Goal: Task Accomplishment & Management: Use online tool/utility

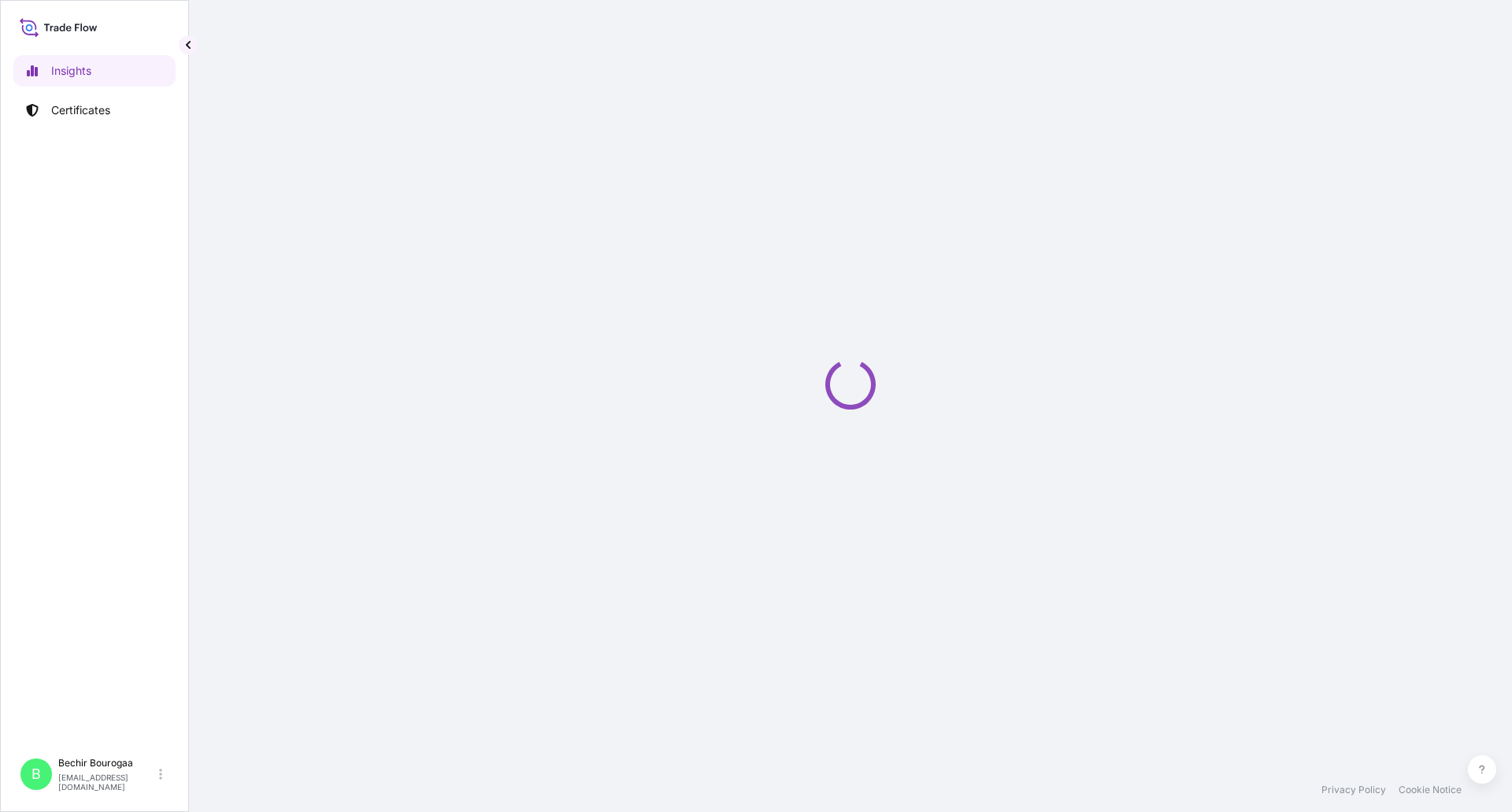
select select "2025"
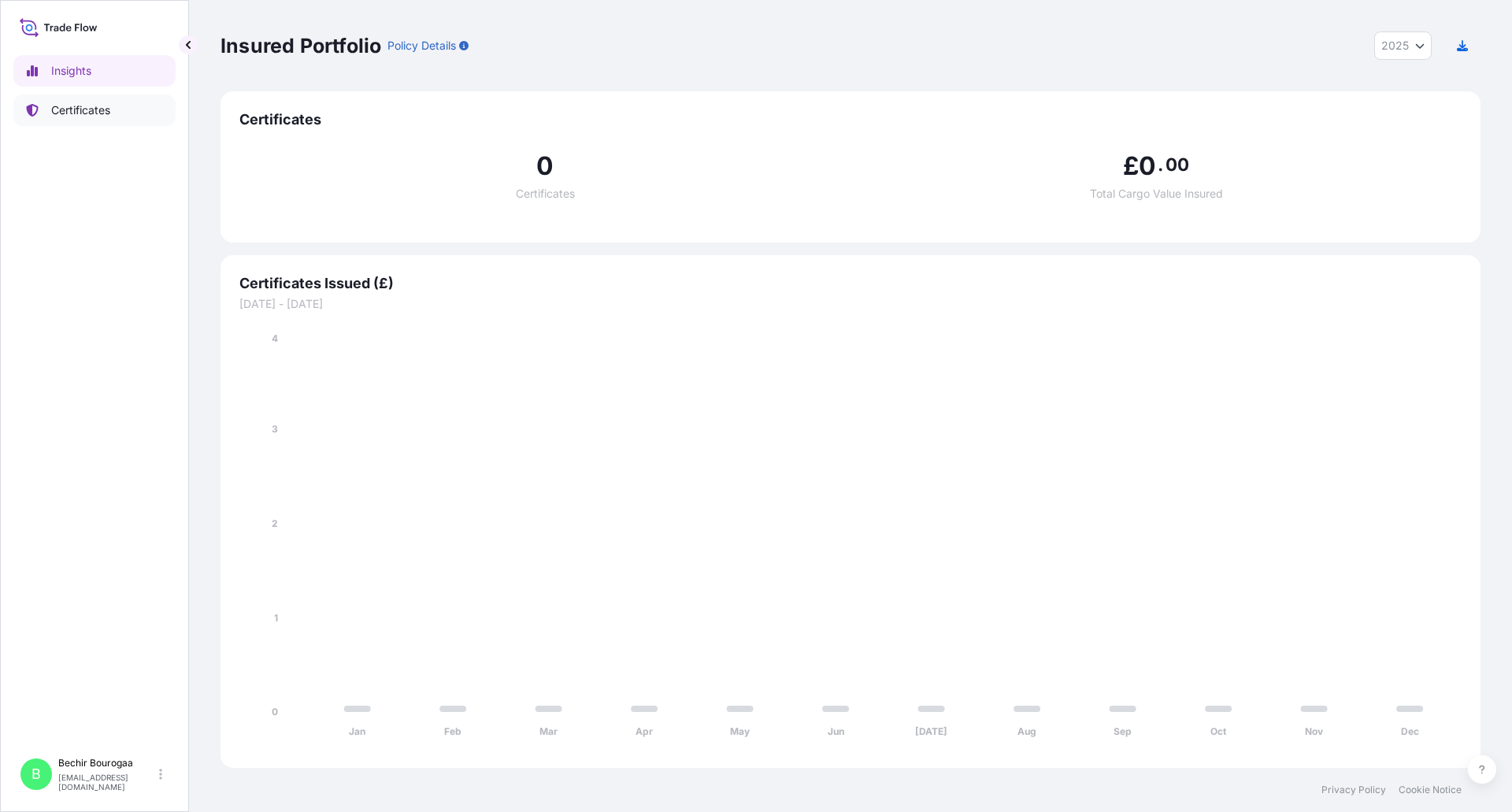
click at [80, 102] on p "Certificates" at bounding box center [80, 110] width 59 height 16
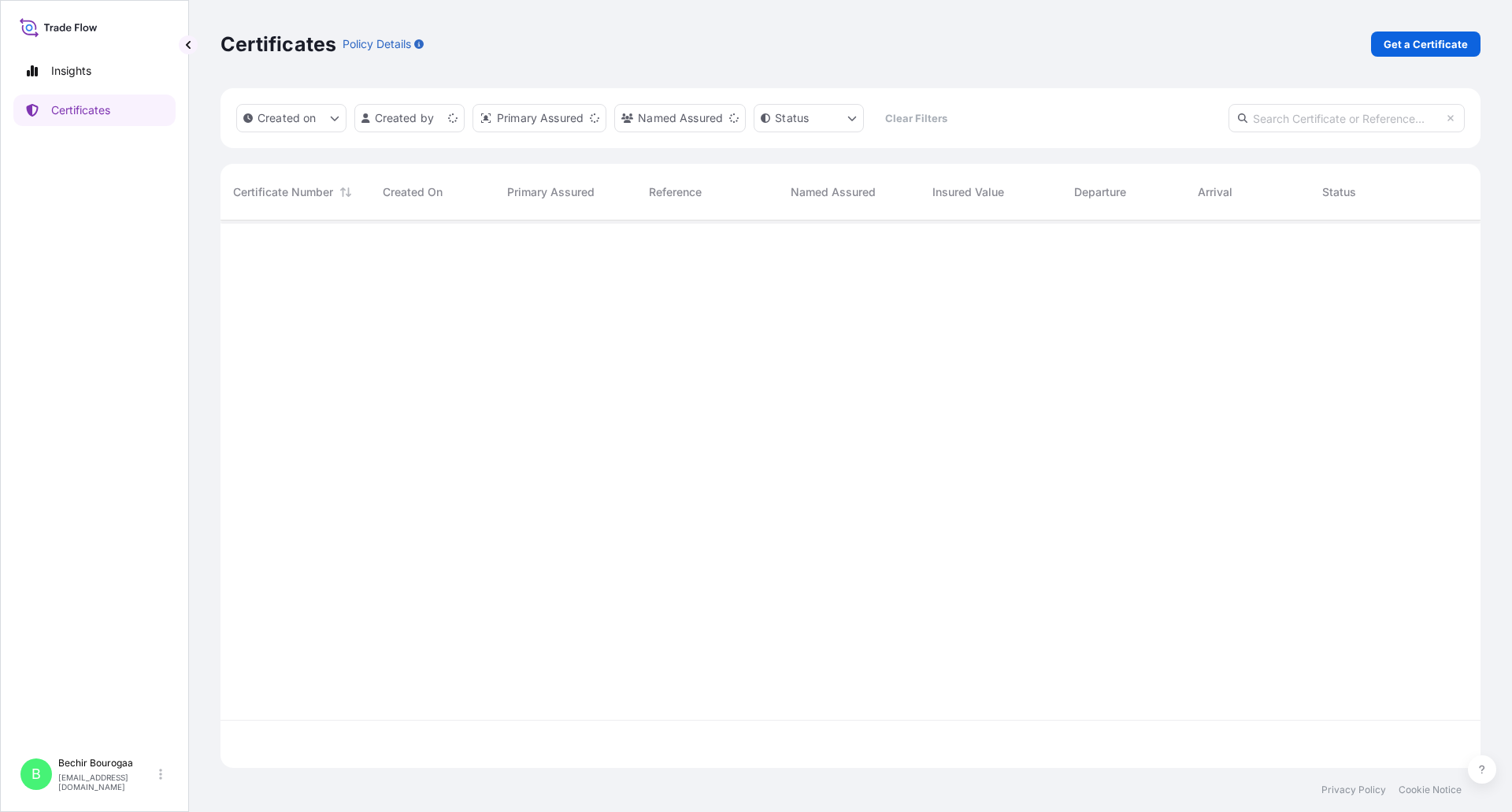
scroll to position [545, 1248]
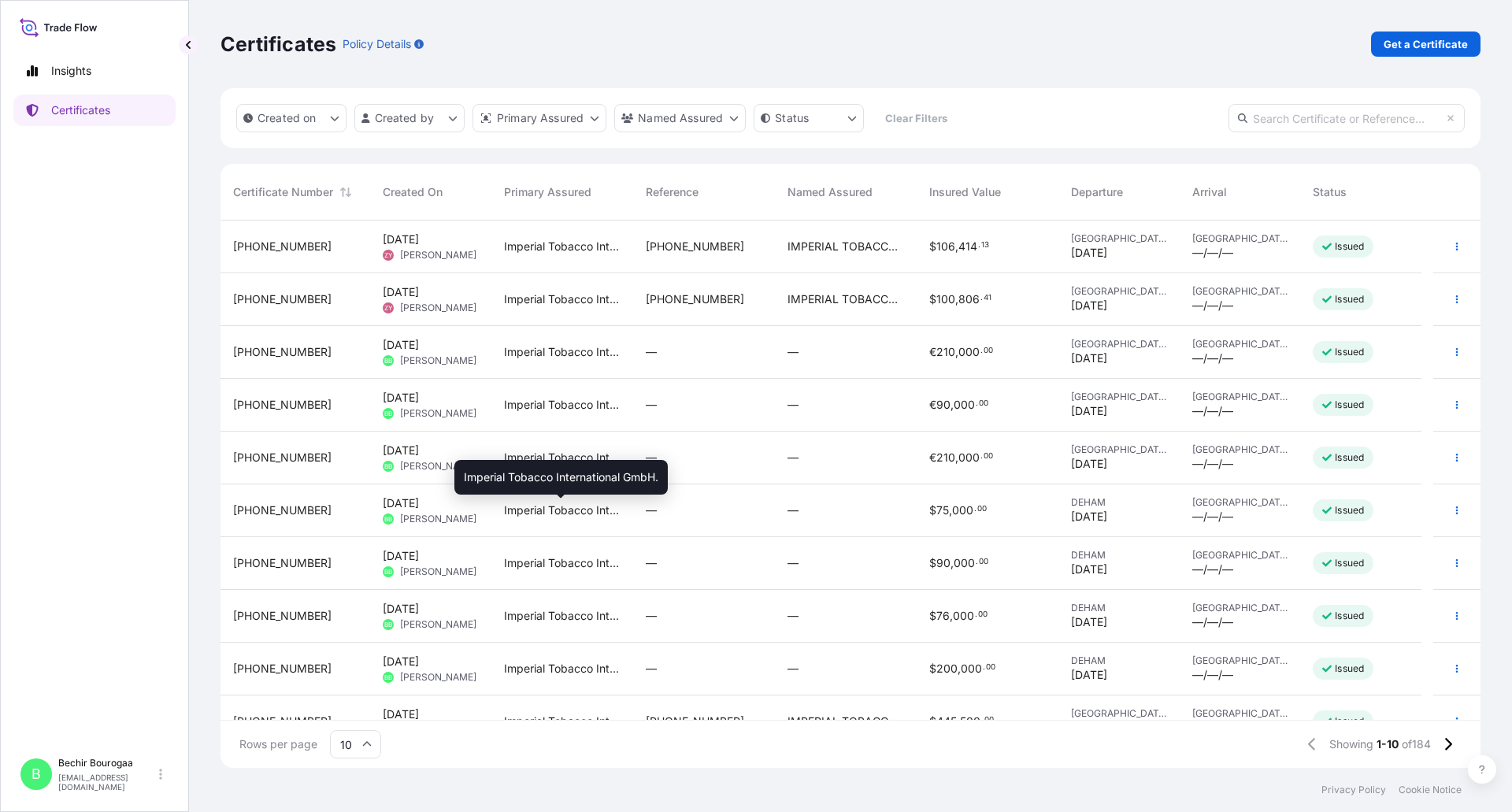
click at [528, 512] on span "Imperial Tobacco International GmbH." at bounding box center [562, 510] width 116 height 16
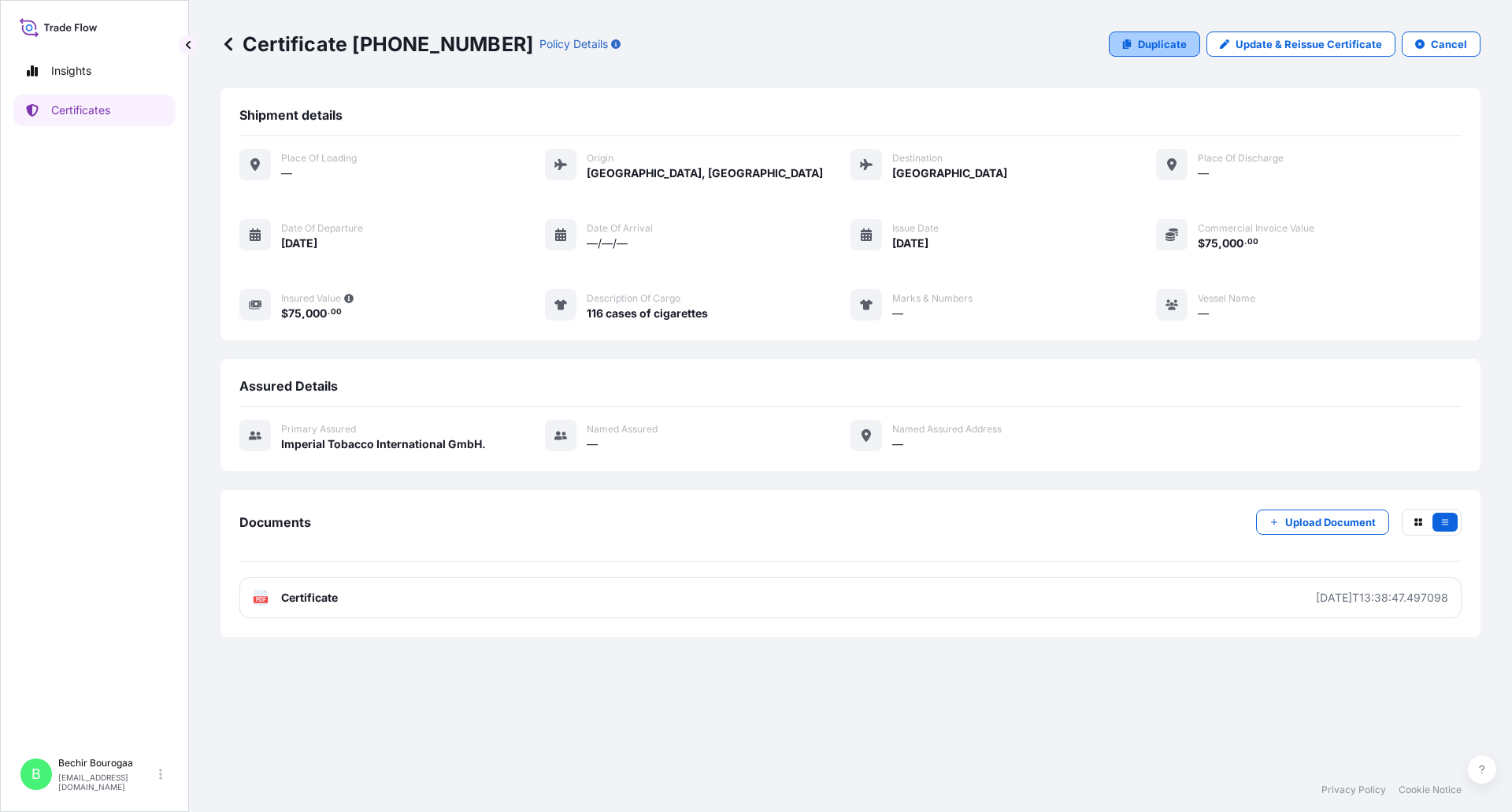
click at [1165, 51] on p "Duplicate" at bounding box center [1162, 44] width 49 height 16
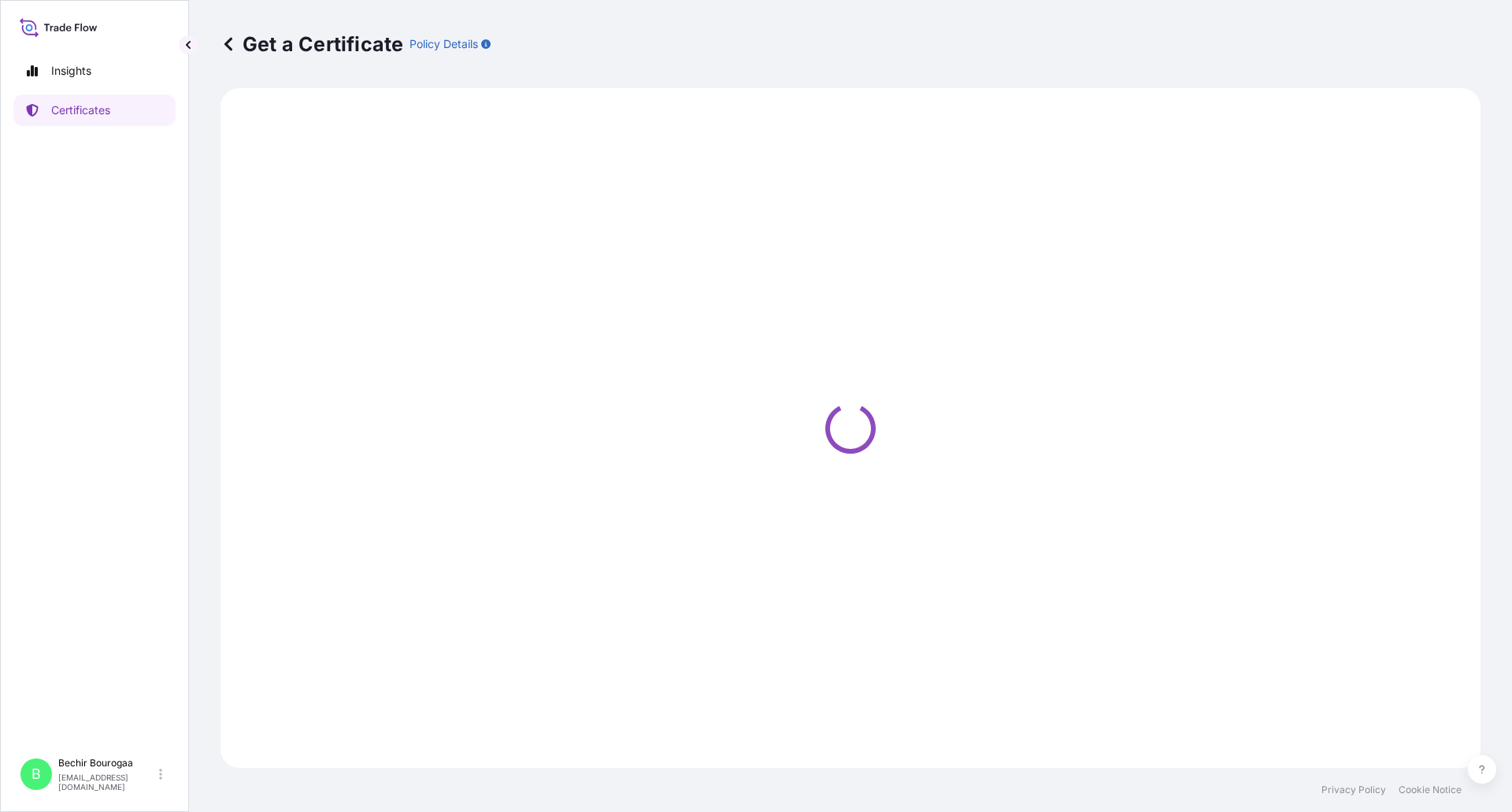
select select "Air"
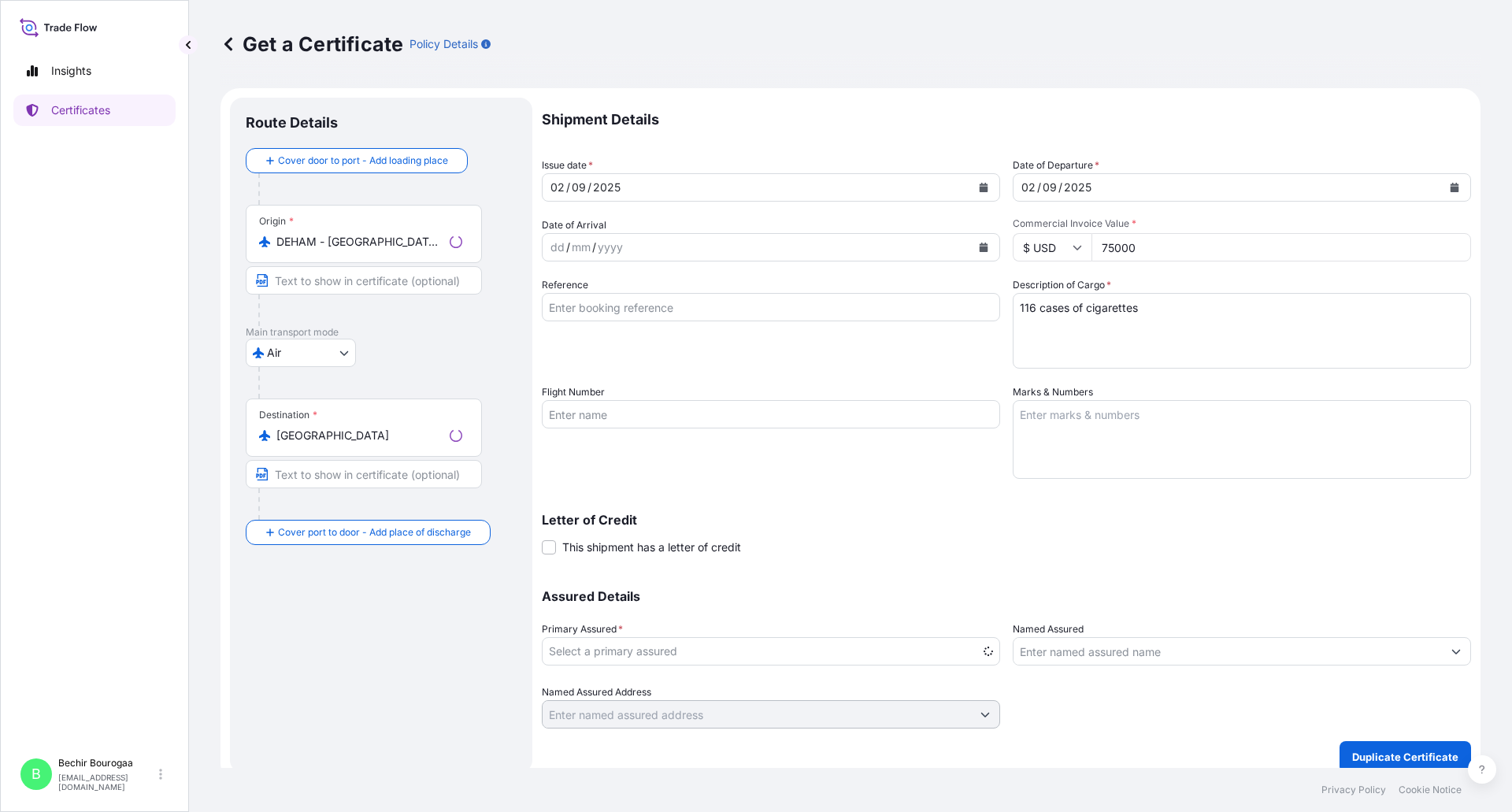
select select "31693"
click at [979, 185] on icon "Calendar" at bounding box center [983, 187] width 8 height 9
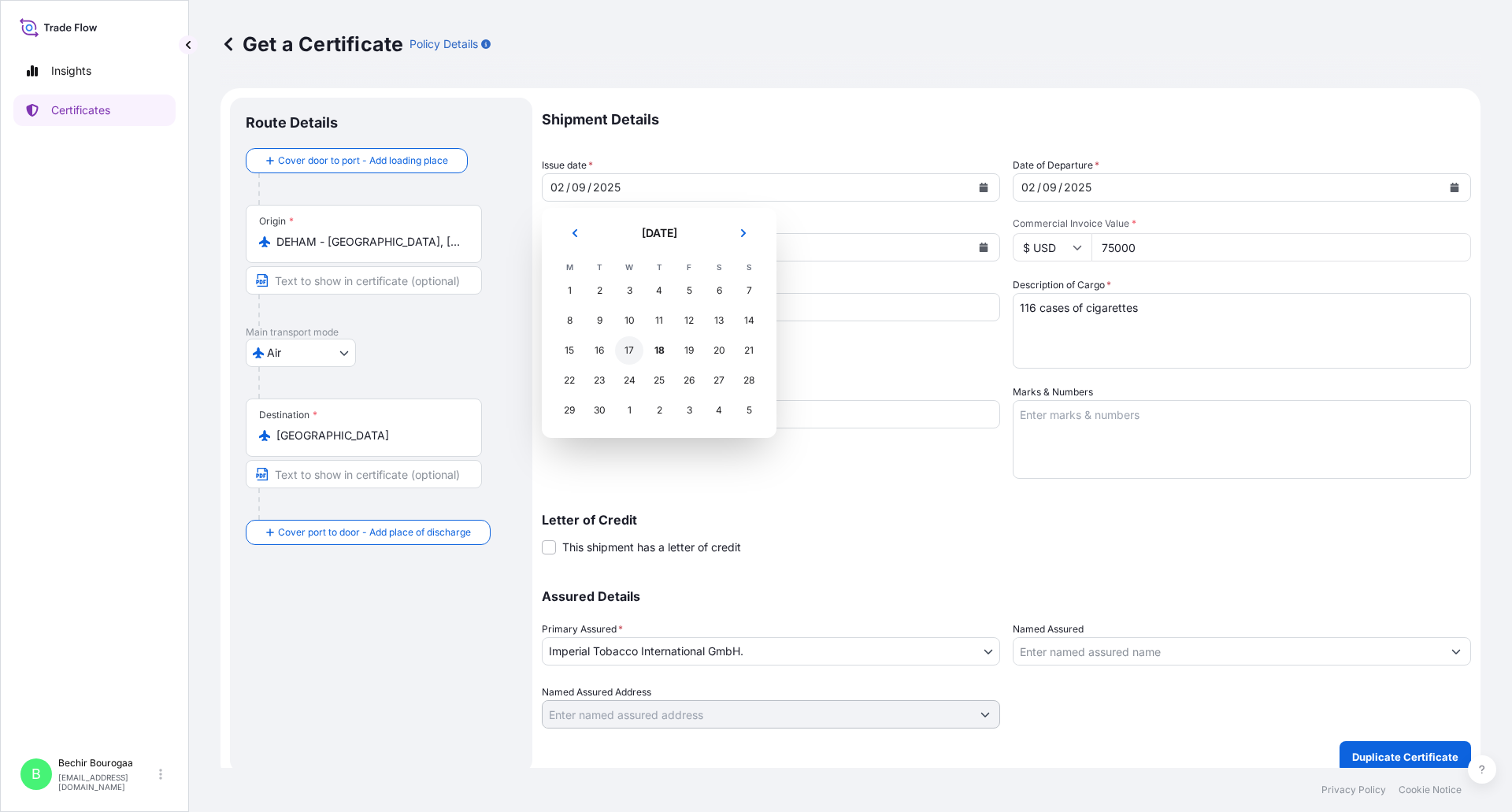
click at [635, 347] on div "17" at bounding box center [629, 350] width 28 height 28
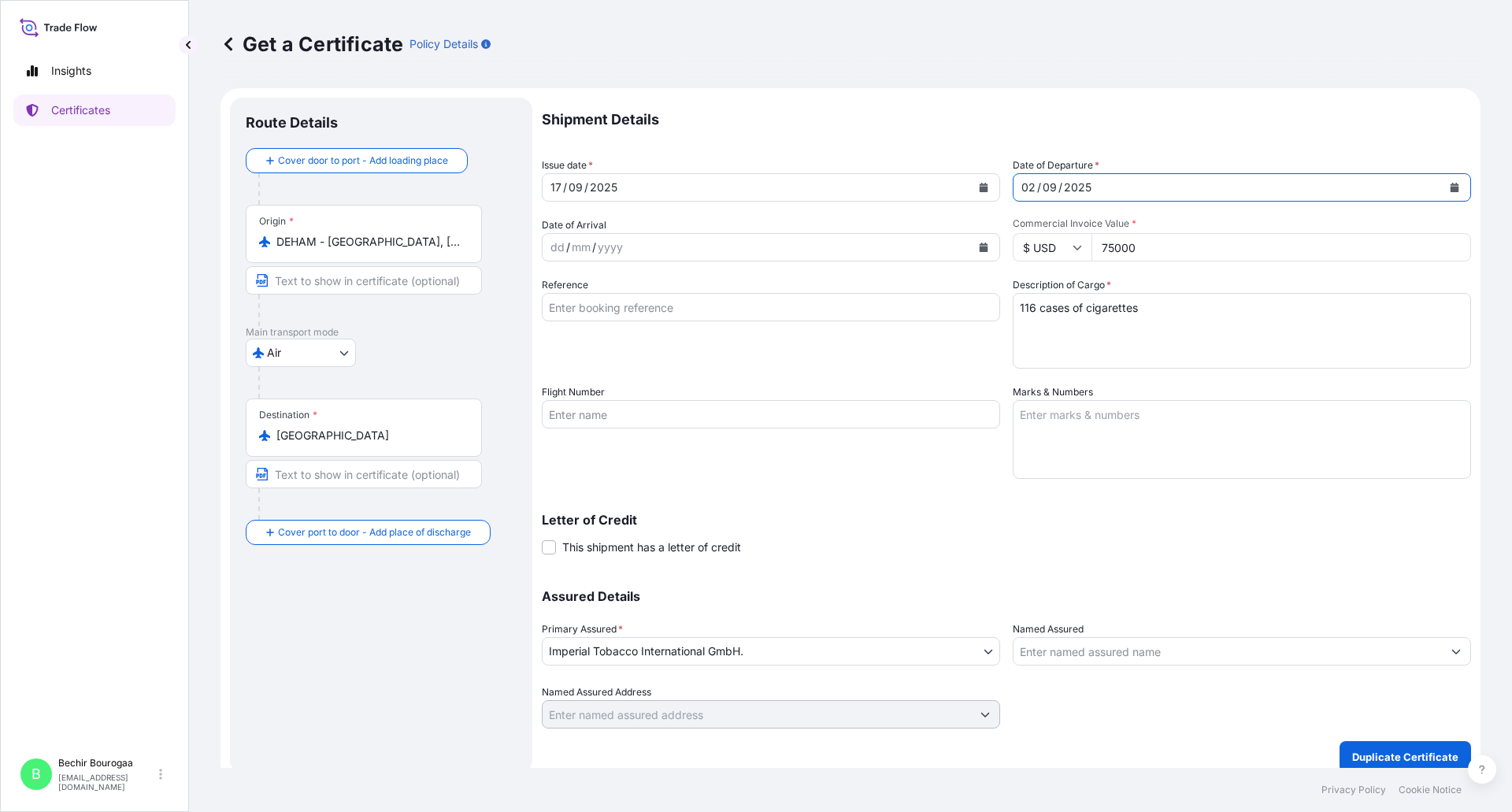
click at [1442, 182] on button "Calendar" at bounding box center [1455, 188] width 25 height 25
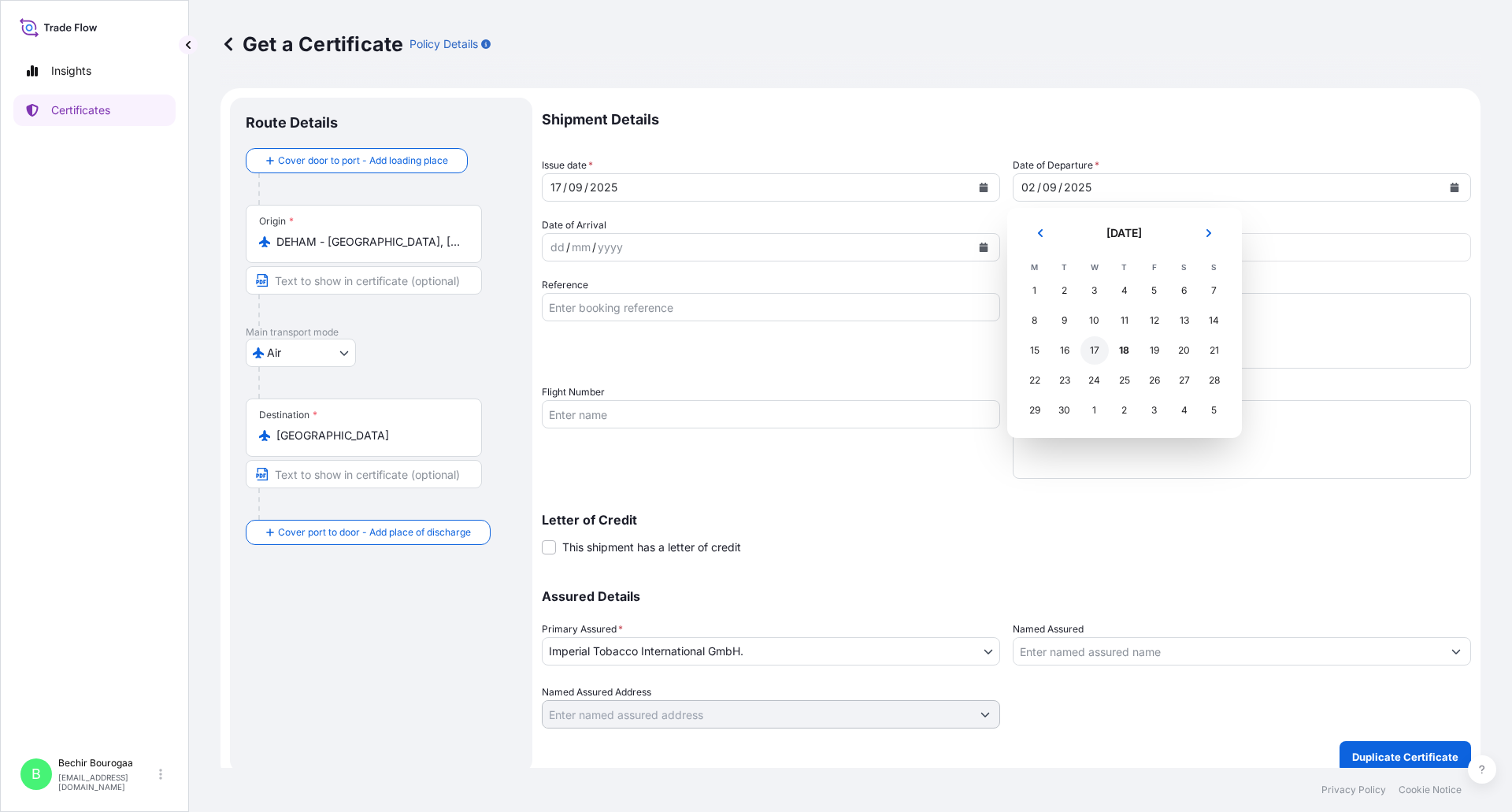
click at [1099, 347] on div "17" at bounding box center [1095, 350] width 28 height 28
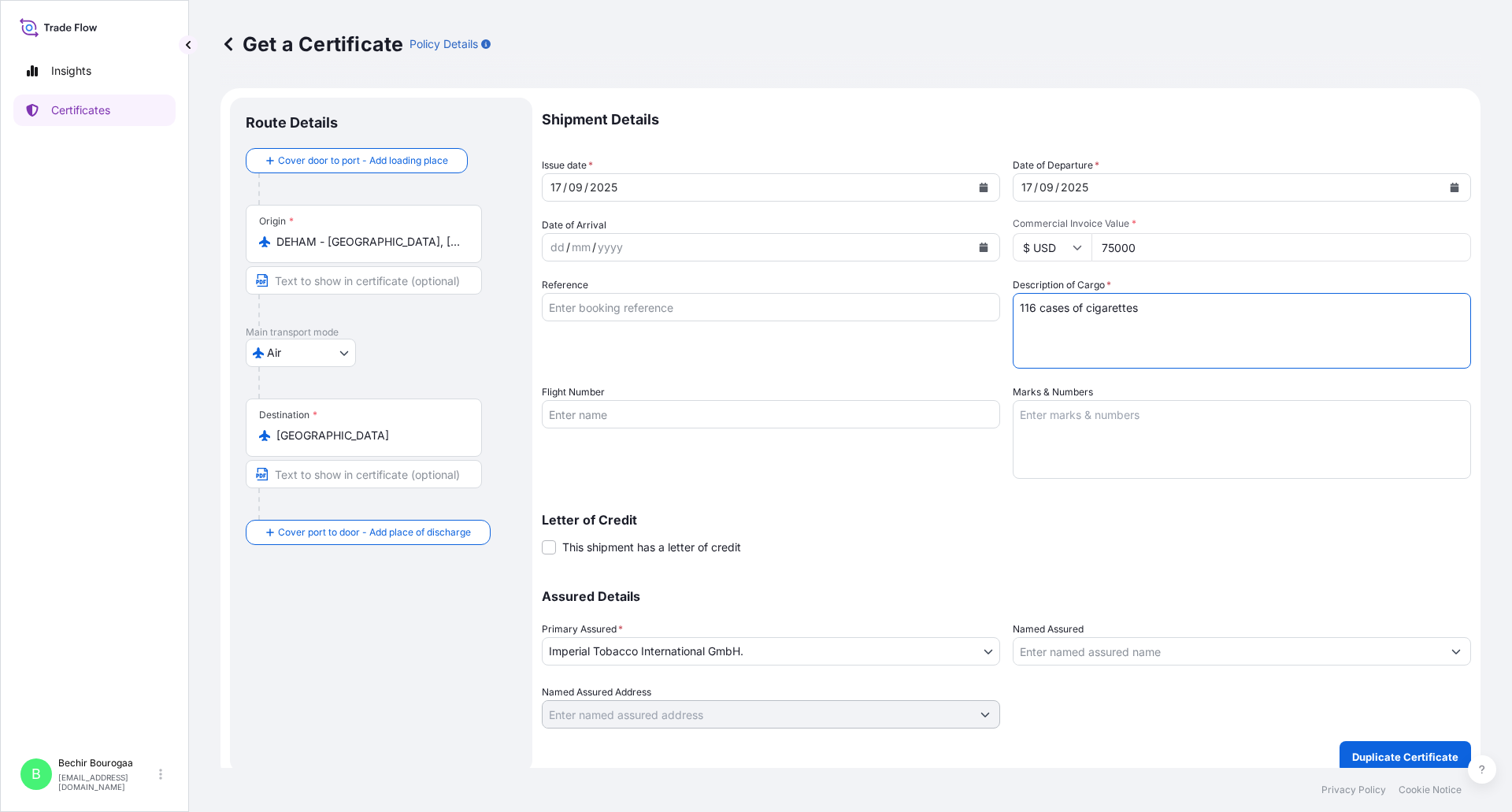
drag, startPoint x: 1025, startPoint y: 307, endPoint x: 1010, endPoint y: 306, distance: 15.0
click at [1012, 306] on textarea "116 cases of cigarettes" at bounding box center [1241, 330] width 458 height 76
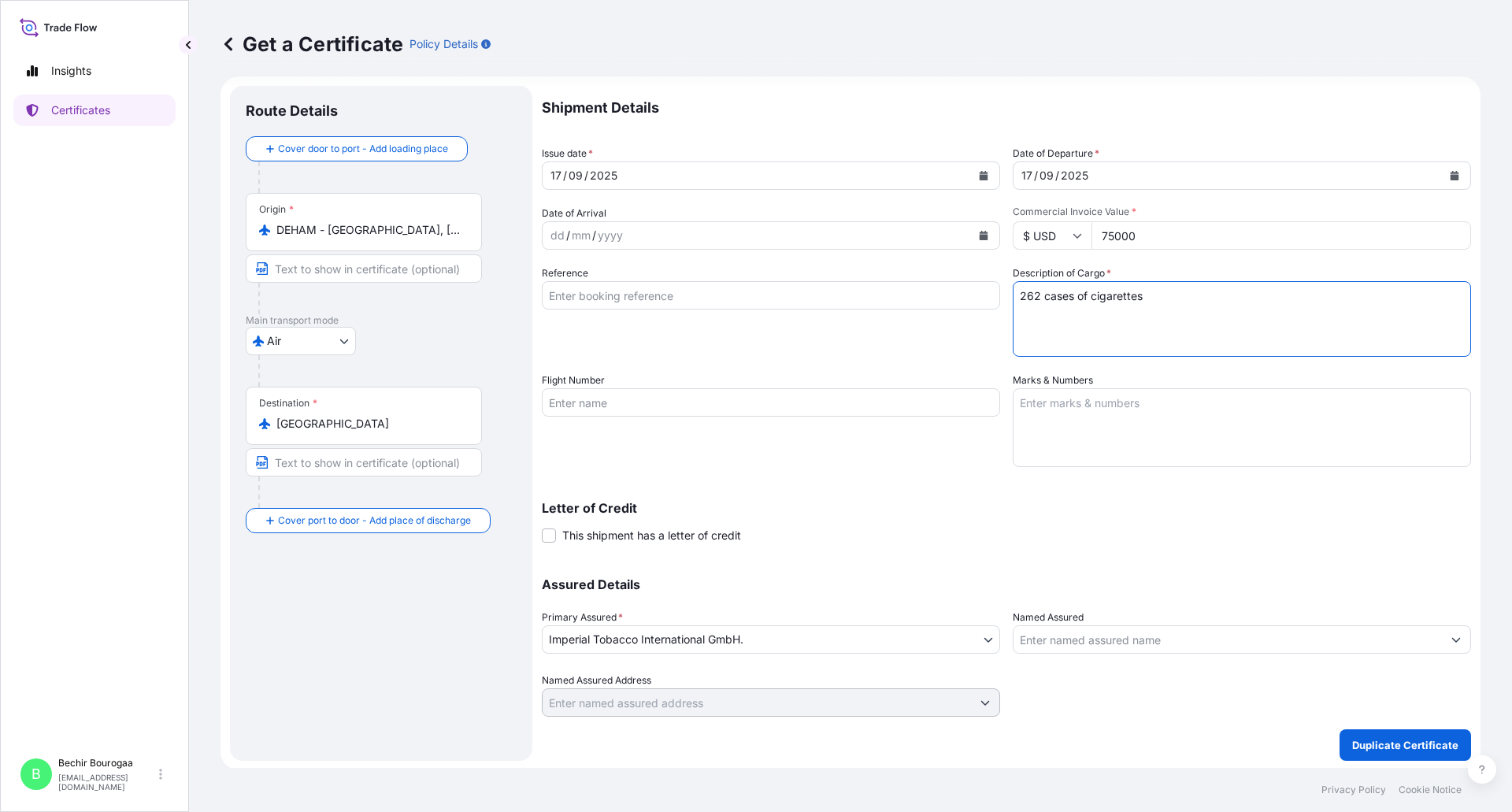
scroll to position [14, 0]
type textarea "262 cases of cigarettes"
drag, startPoint x: 1150, startPoint y: 226, endPoint x: 969, endPoint y: 234, distance: 181.2
click at [969, 234] on div "Shipment Details Issue date * [DATE] Date of Departure * [DATE] Date of Arrival…" at bounding box center [1007, 399] width 929 height 631
type input "180000"
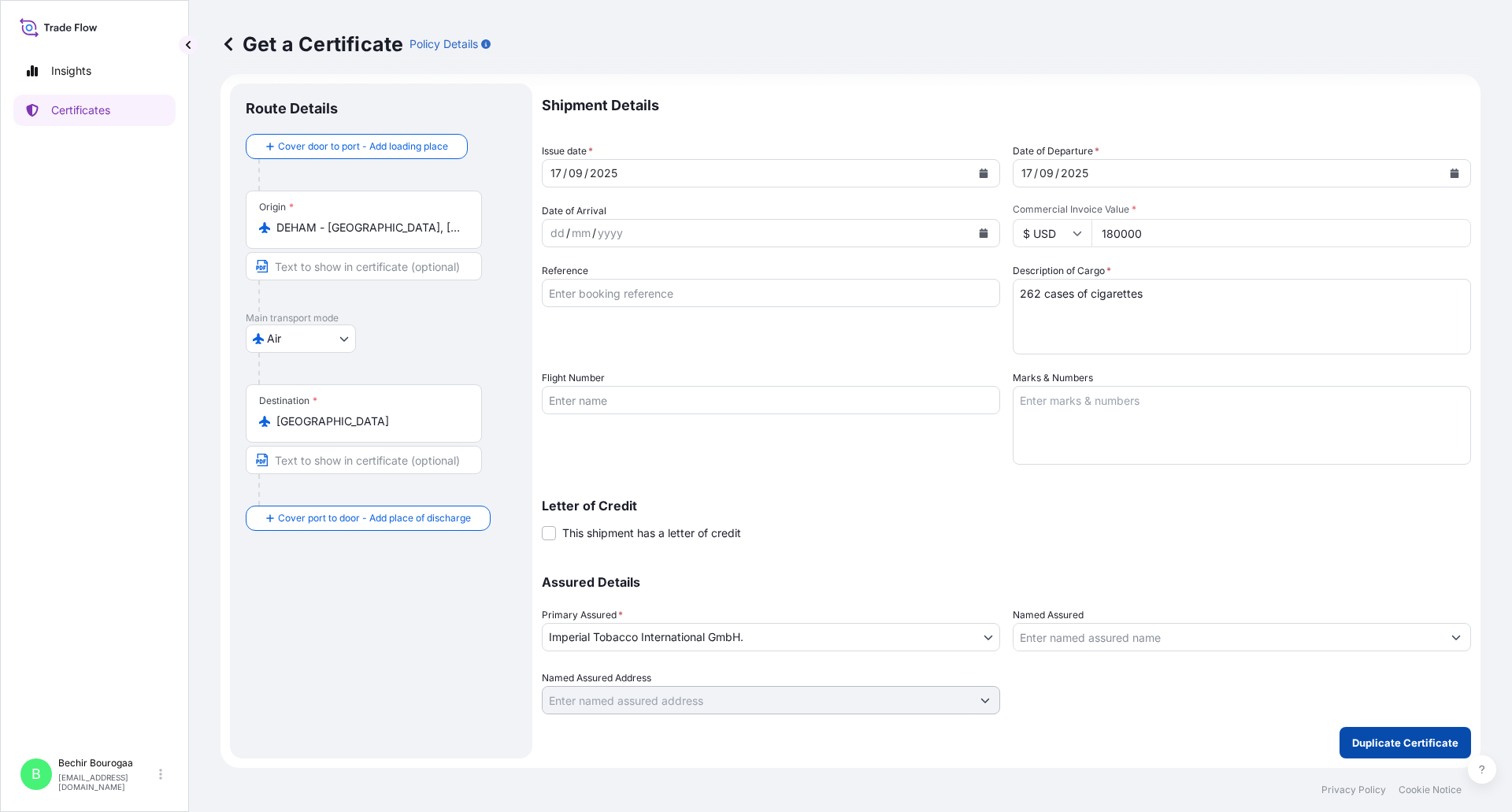
click at [1364, 742] on p "Duplicate Certificate" at bounding box center [1405, 742] width 106 height 16
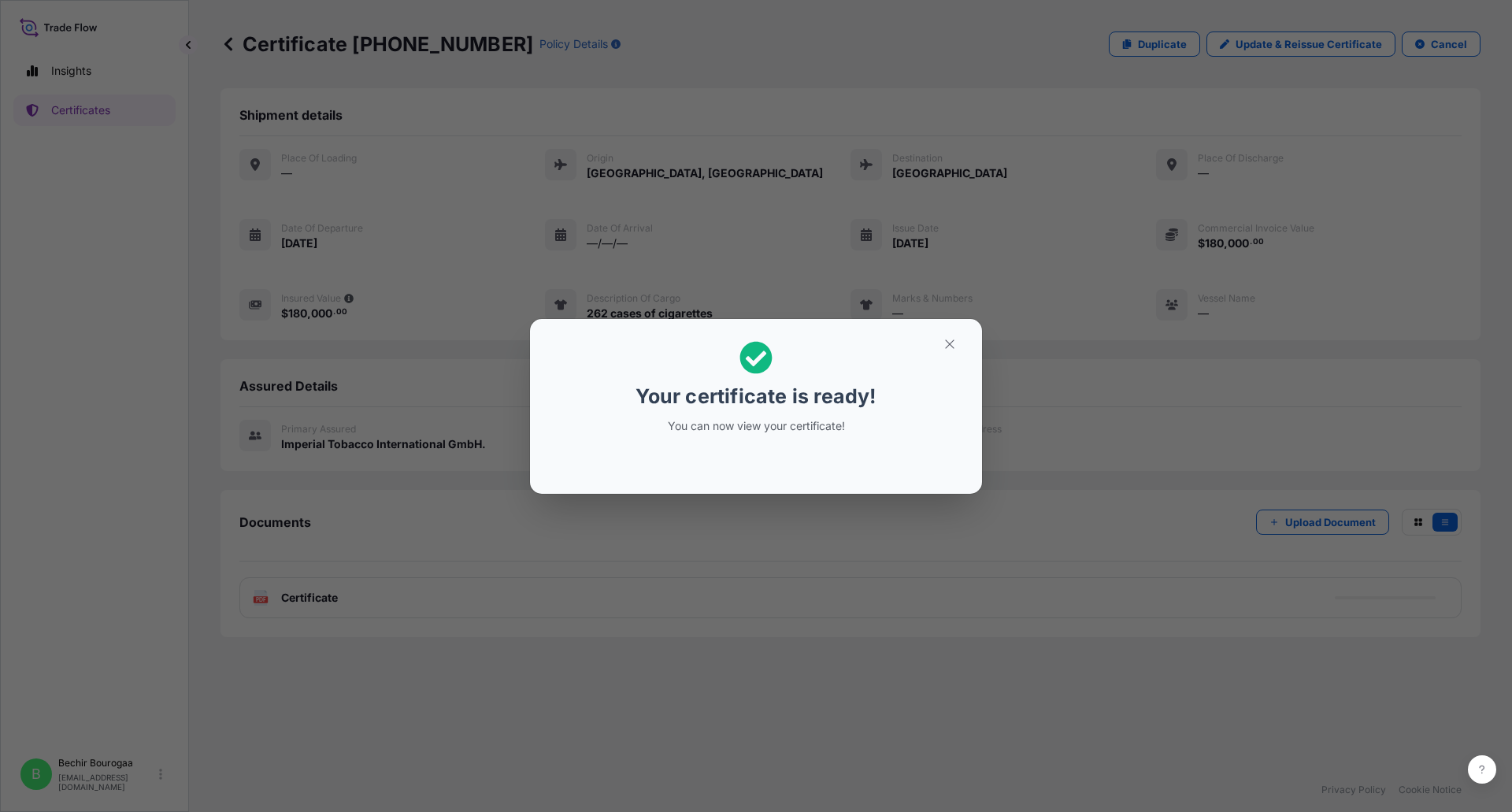
click at [366, 522] on div "Your certificate is ready! You can now view your certificate!" at bounding box center [756, 406] width 1512 height 812
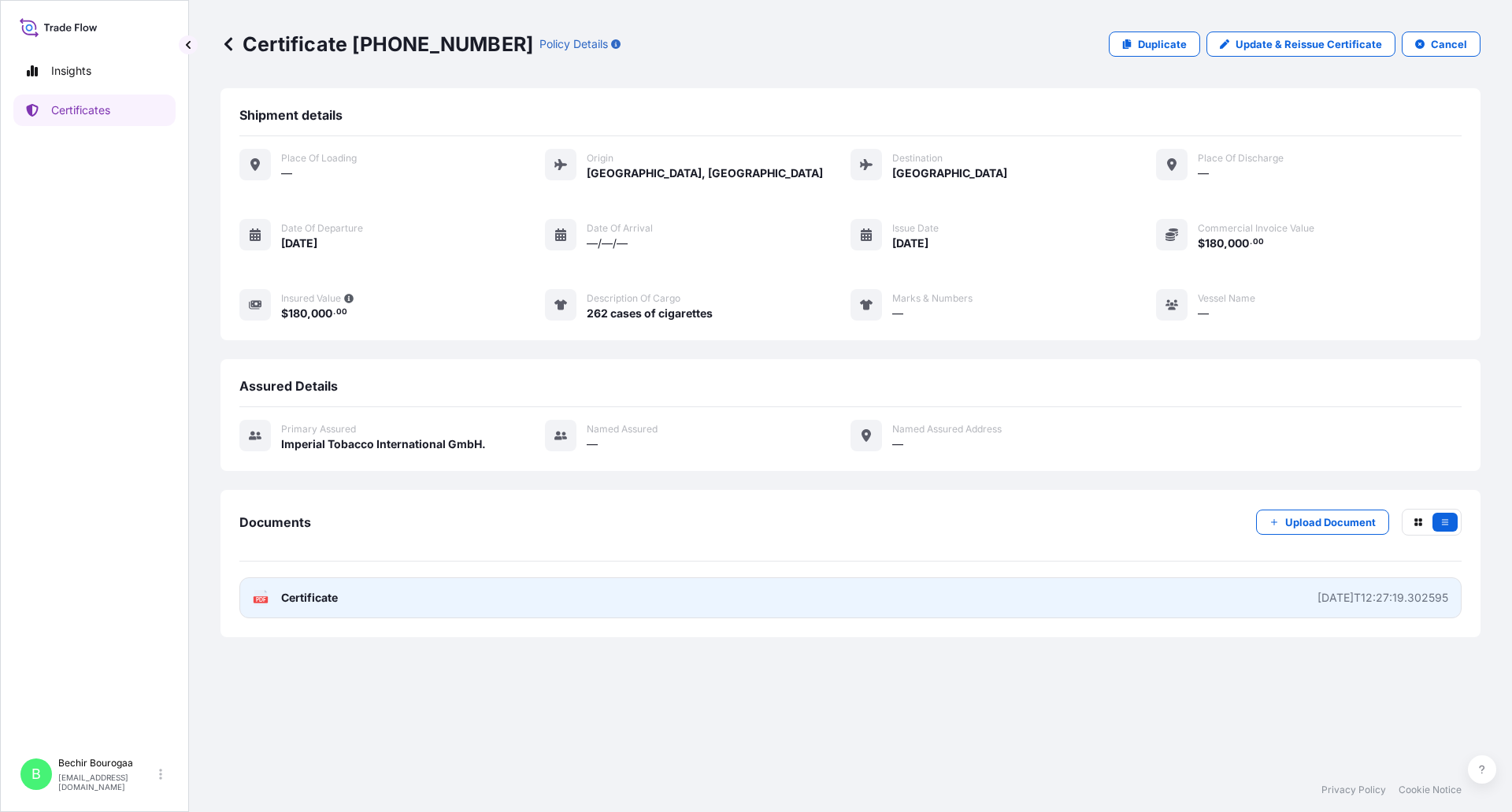
click at [432, 609] on link "PDF Certificate [DATE]T12:27:19.302595" at bounding box center [850, 598] width 1222 height 41
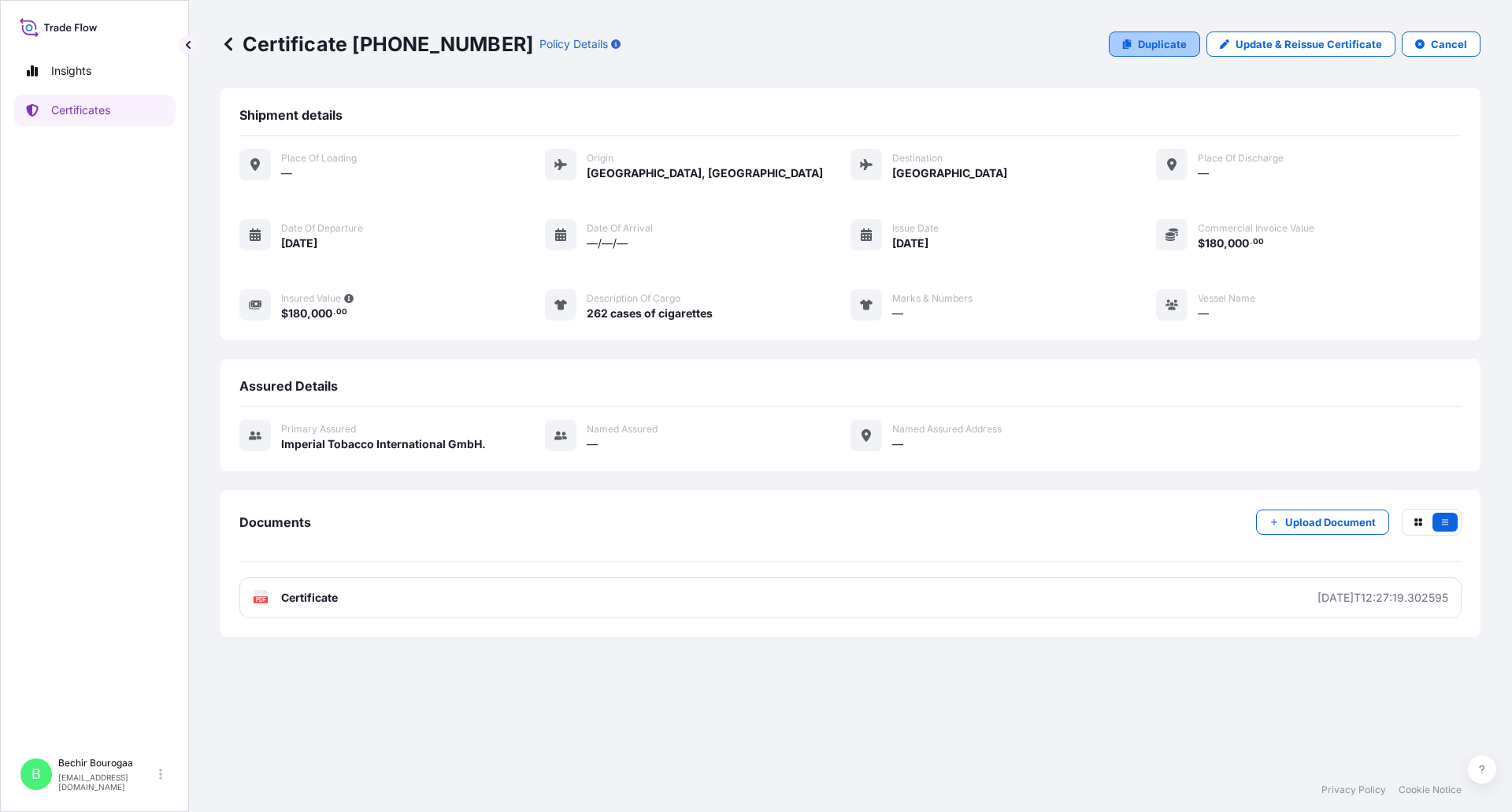
click at [1171, 46] on p "Duplicate" at bounding box center [1162, 44] width 49 height 16
select select "Air"
select select "31693"
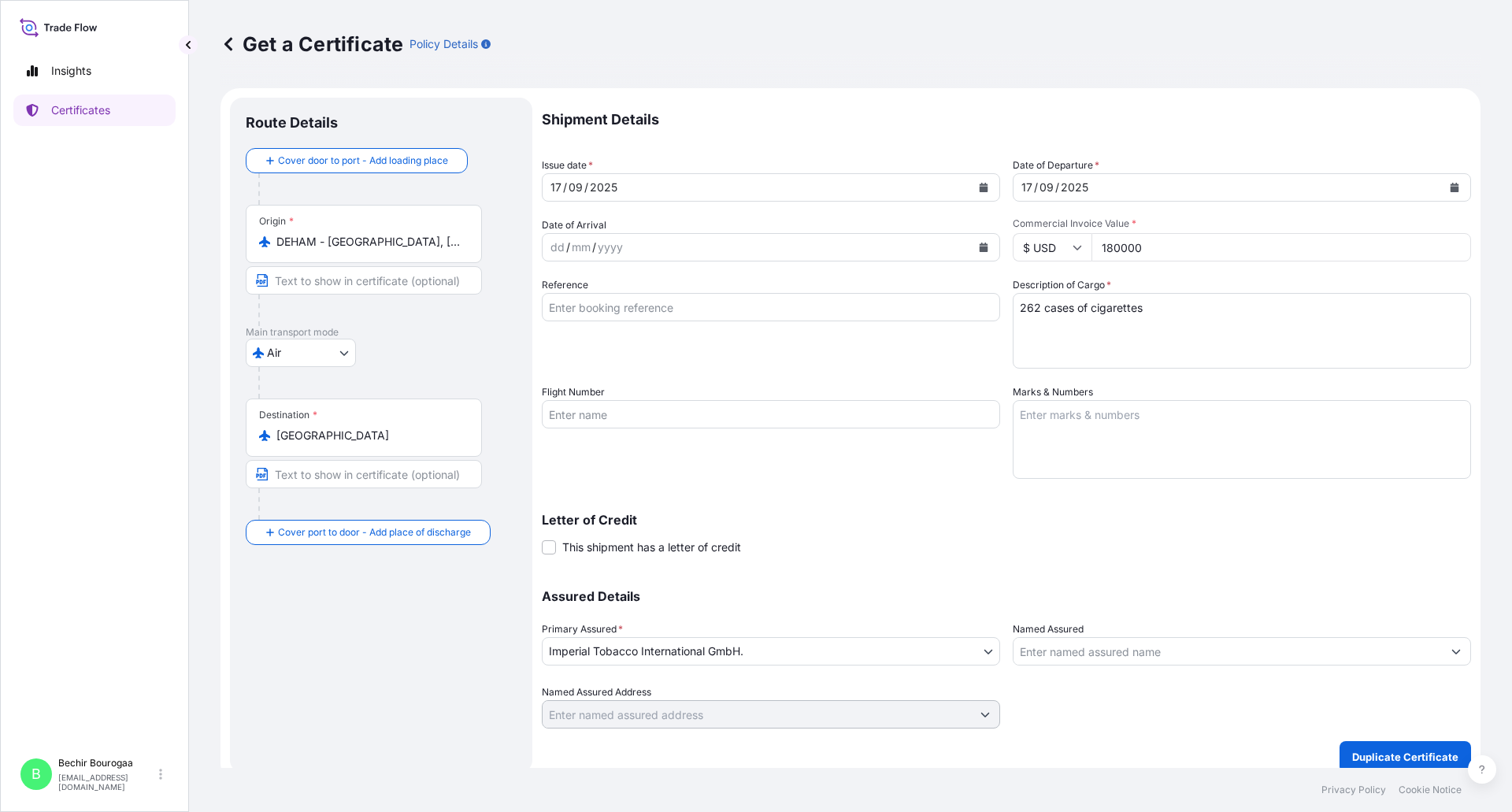
drag, startPoint x: 1030, startPoint y: 302, endPoint x: 1012, endPoint y: 329, distance: 32.4
click at [1030, 302] on textarea "262 cases of cigarettes" at bounding box center [1241, 330] width 458 height 76
click at [1243, 312] on textarea "262 cases of cigarettes" at bounding box center [1241, 330] width 458 height 76
type textarea "274 cases of cigarettes 38 cases of tobacco"
click at [1247, 522] on p "Letter of Credit" at bounding box center [1007, 520] width 929 height 12
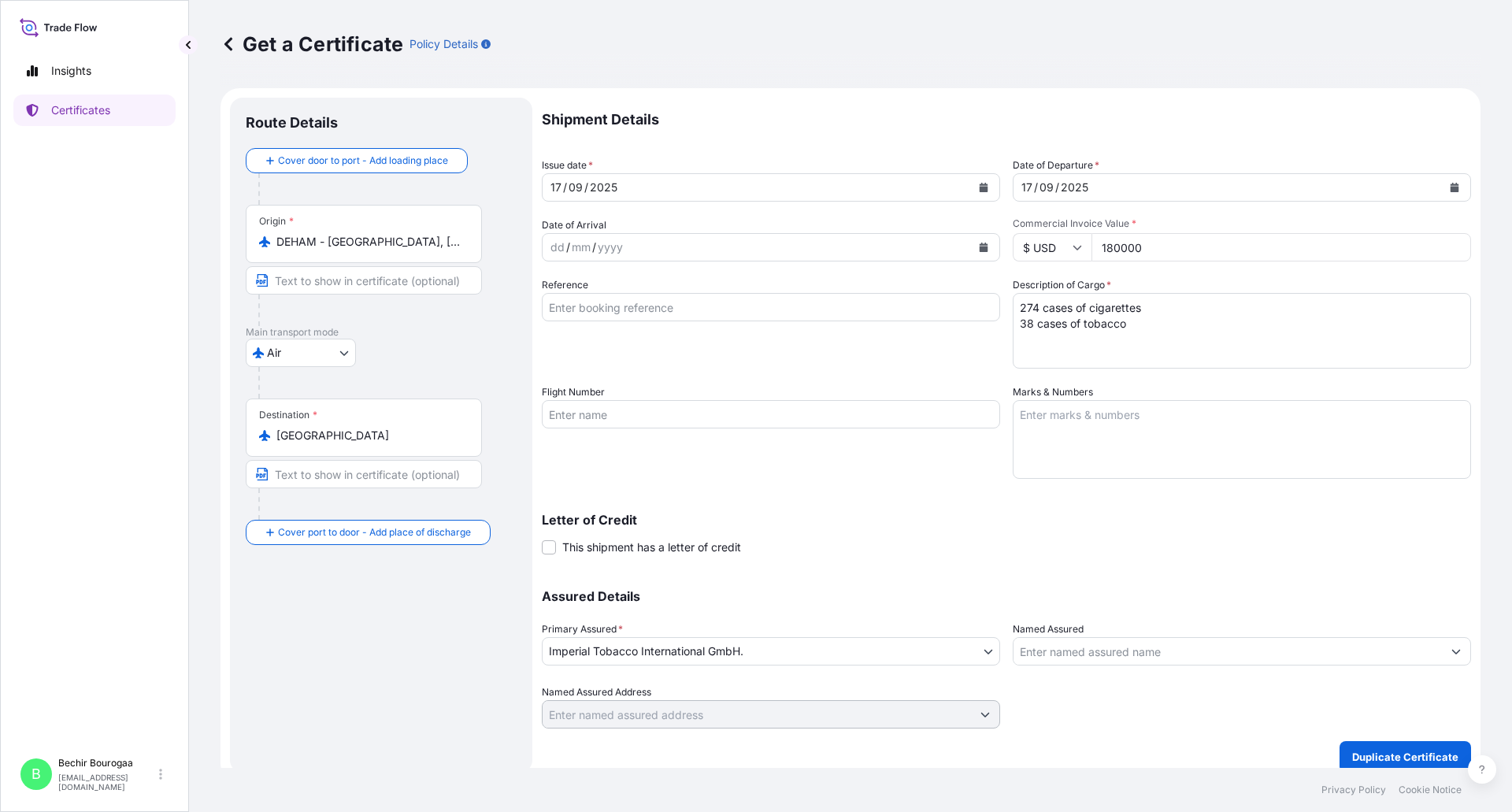
drag, startPoint x: 1159, startPoint y: 246, endPoint x: 1075, endPoint y: 243, distance: 84.1
click at [1075, 243] on div "$ USD 180000" at bounding box center [1241, 247] width 458 height 28
type input "140000"
click at [1182, 542] on div "Letter of Credit This shipment has a letter of credit Letter of credit * Letter…" at bounding box center [1007, 535] width 929 height 42
click at [1400, 744] on button "Duplicate Certificate" at bounding box center [1405, 757] width 131 height 32
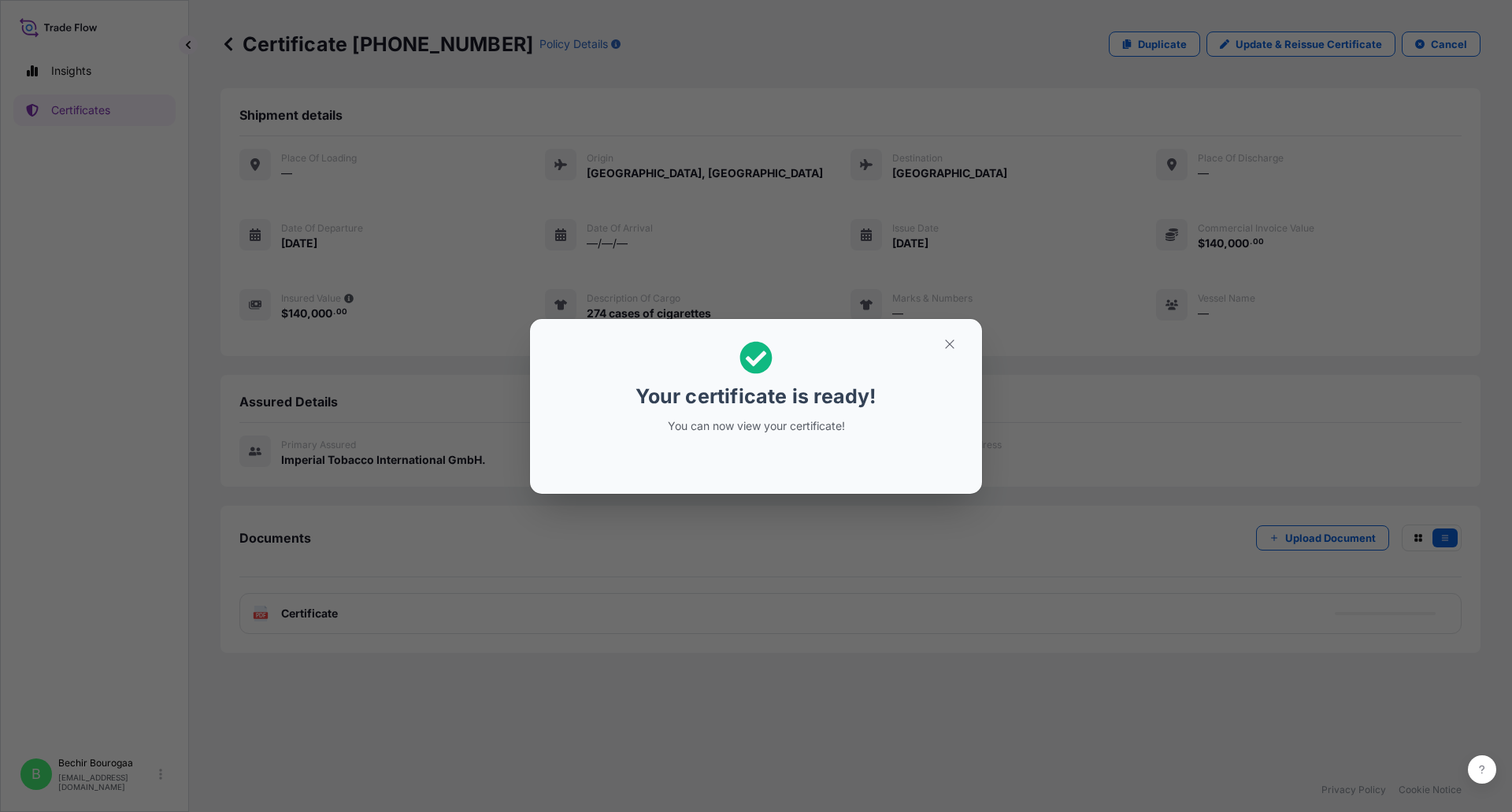
click at [848, 551] on div "Your certificate is ready! You can now view your certificate!" at bounding box center [756, 406] width 1512 height 812
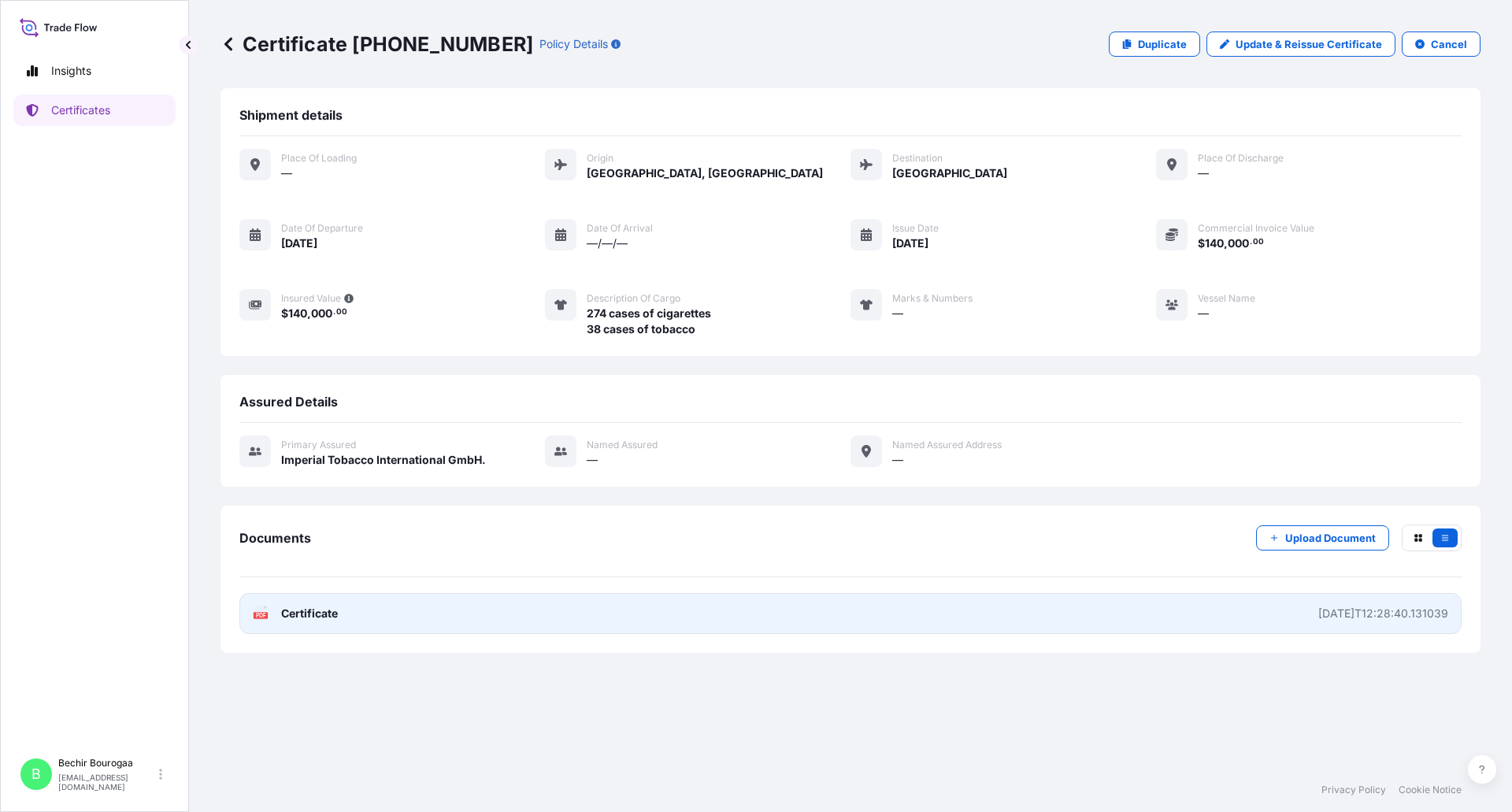
click at [454, 619] on link "PDF Certificate [DATE]T12:28:40.131039" at bounding box center [850, 614] width 1222 height 41
